Goal: Task Accomplishment & Management: Manage account settings

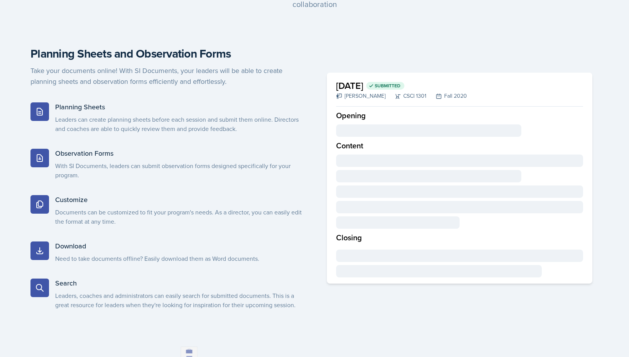
scroll to position [431, 0]
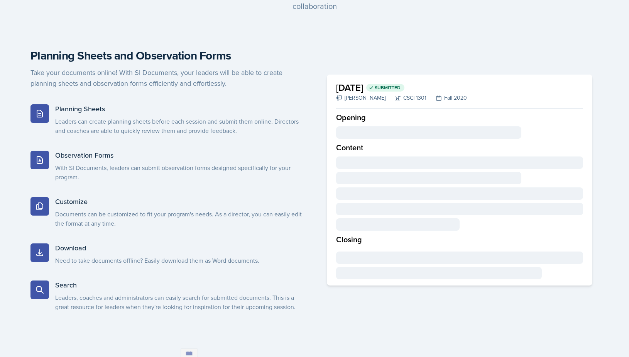
click at [71, 109] on h5 "Planning Sheets" at bounding box center [181, 108] width 253 height 9
drag, startPoint x: 41, startPoint y: 112, endPoint x: 49, endPoint y: 123, distance: 13.5
click at [41, 112] on icon at bounding box center [39, 113] width 9 height 9
click at [66, 126] on p "Leaders can create planning sheets before each session and submit them online. …" at bounding box center [181, 126] width 253 height 19
click at [69, 161] on div "Observation Forms With SI Documents, leaders can submit observation forms desig…" at bounding box center [181, 166] width 253 height 31
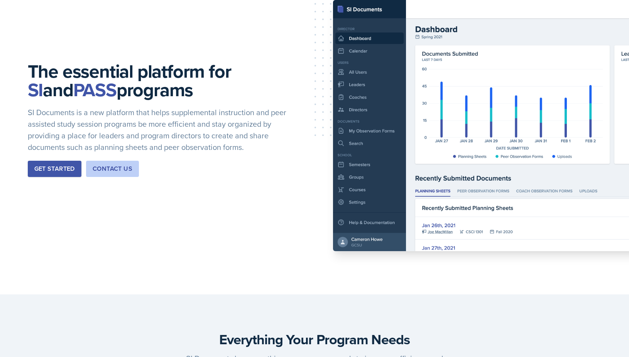
scroll to position [67, 0]
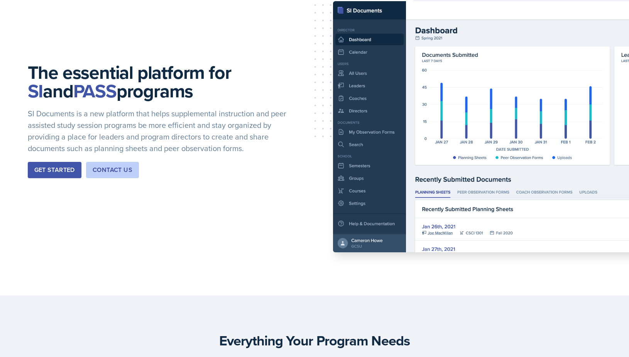
click at [54, 170] on div "Get Started" at bounding box center [54, 169] width 41 height 9
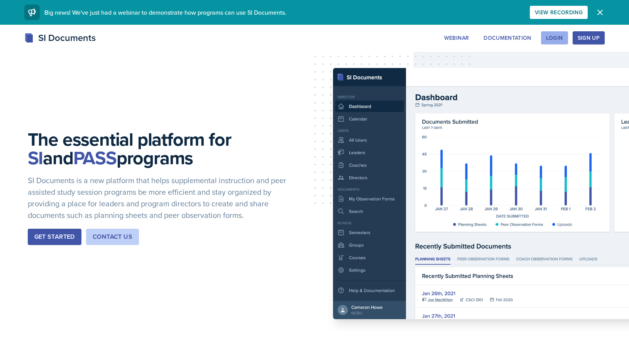
click at [551, 38] on div "Login" at bounding box center [554, 38] width 17 height 6
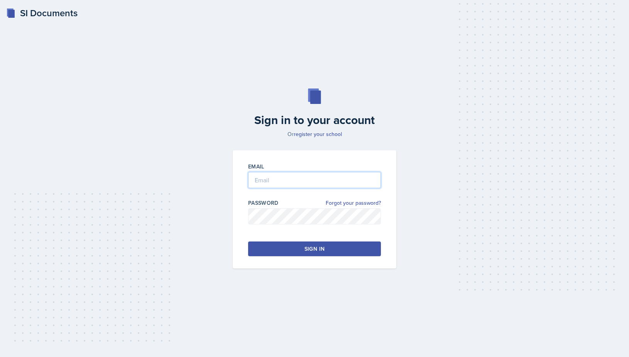
click at [271, 184] on input "email" at bounding box center [314, 180] width 133 height 16
type input "Brainerd"
click at [293, 250] on button "Sign in" at bounding box center [314, 248] width 133 height 15
click at [307, 250] on div "Sign in" at bounding box center [315, 249] width 20 height 8
